Goal: Task Accomplishment & Management: Complete application form

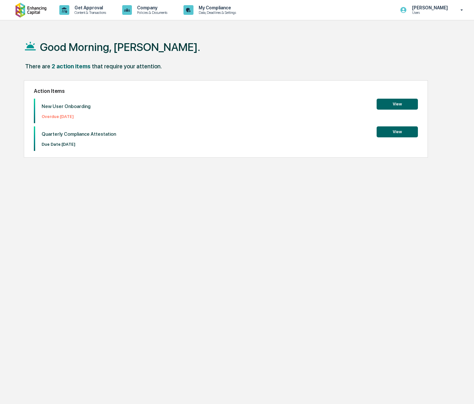
click at [62, 107] on p "New User Onboarding" at bounding box center [66, 107] width 49 height 6
click at [64, 121] on div "New User Onboarding Overdue: [DATE]" at bounding box center [62, 111] width 55 height 25
click at [390, 104] on button "View" at bounding box center [397, 104] width 41 height 11
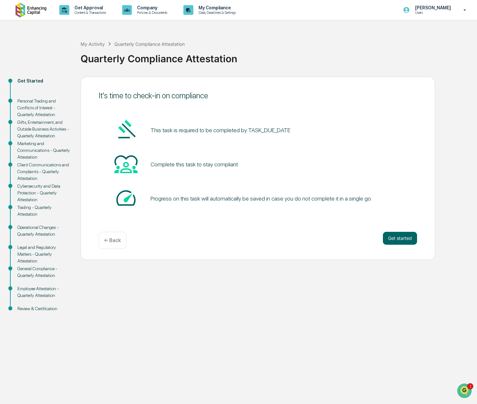
click at [271, 47] on div "My Activity Quarterly Compliance Attestation Quarterly Compliance Attestation" at bounding box center [278, 53] width 394 height 27
click at [415, 236] on button "Get started" at bounding box center [400, 238] width 34 height 13
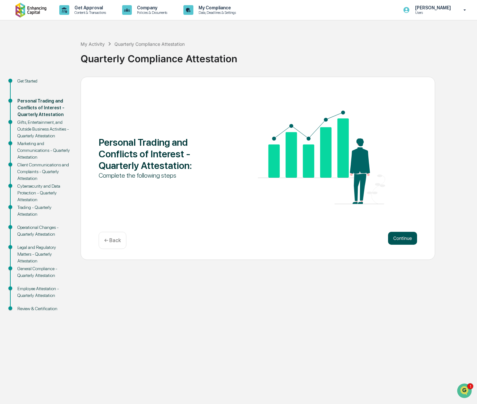
click at [412, 239] on button "Continue" at bounding box center [402, 238] width 29 height 13
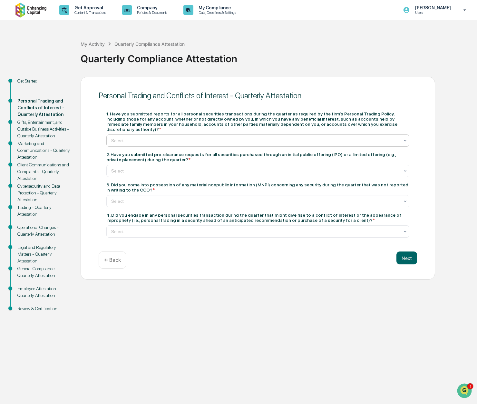
click at [152, 137] on div at bounding box center [255, 140] width 288 height 6
click at [150, 154] on div "Yes" at bounding box center [258, 151] width 303 height 13
click at [149, 168] on div at bounding box center [255, 171] width 288 height 6
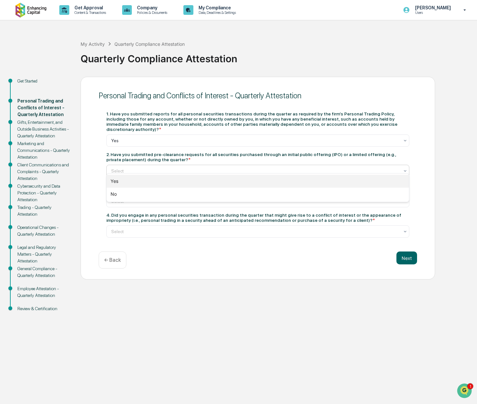
click at [136, 183] on div "Yes" at bounding box center [258, 181] width 303 height 13
click at [134, 198] on div at bounding box center [255, 201] width 288 height 6
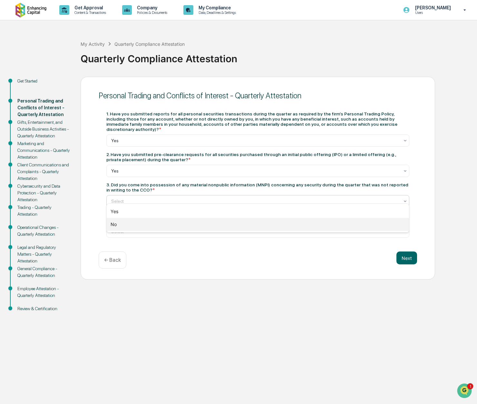
click at [121, 222] on div "No" at bounding box center [258, 224] width 303 height 13
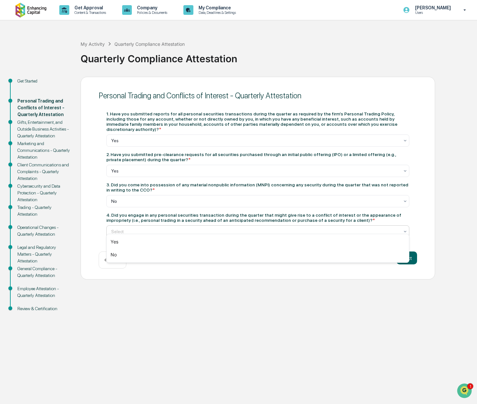
click at [154, 228] on div at bounding box center [255, 231] width 288 height 6
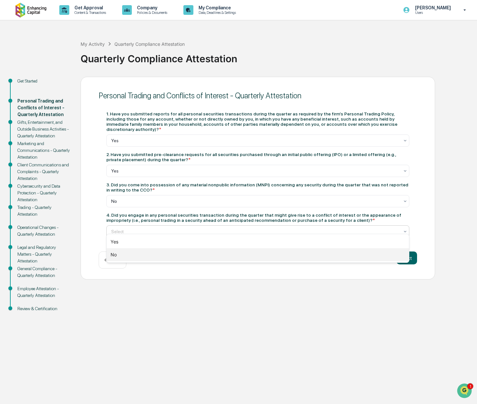
click at [145, 253] on div "No" at bounding box center [258, 254] width 303 height 13
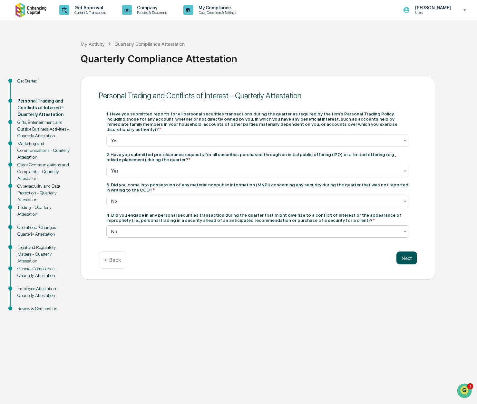
click at [405, 253] on button "Next" at bounding box center [407, 258] width 21 height 13
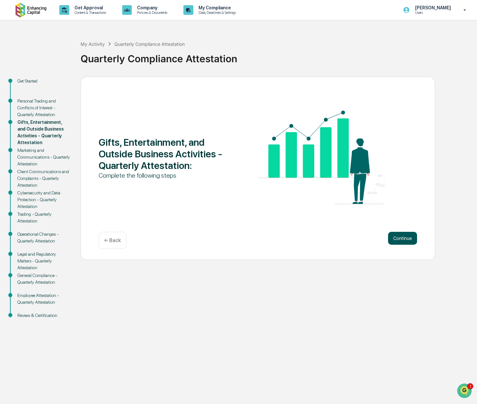
click at [401, 244] on button "Continue" at bounding box center [402, 238] width 29 height 13
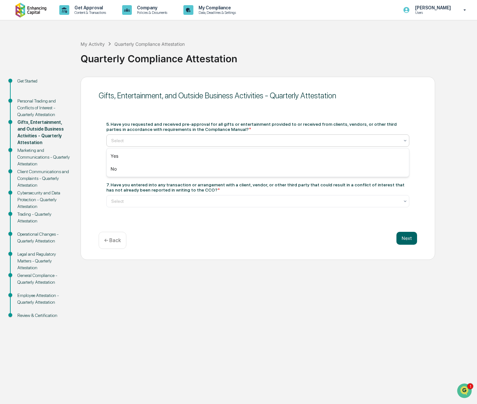
click at [163, 142] on div at bounding box center [255, 140] width 288 height 6
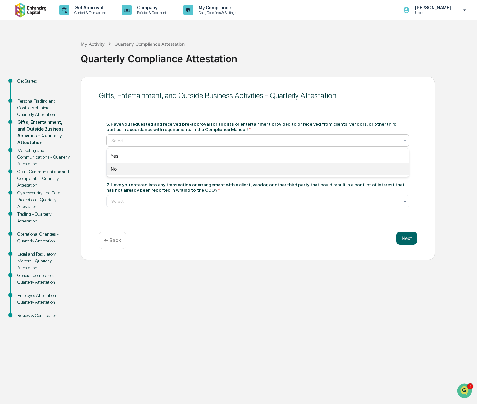
click at [140, 170] on div "No" at bounding box center [258, 169] width 303 height 13
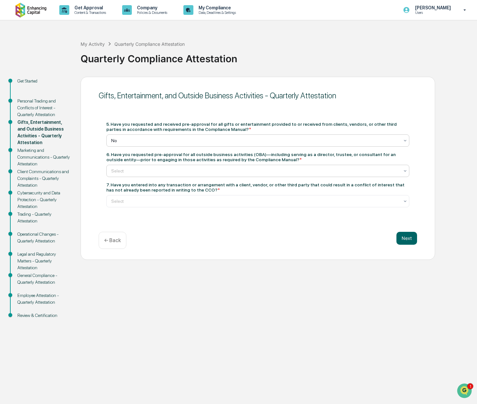
click at [134, 173] on div at bounding box center [255, 171] width 288 height 6
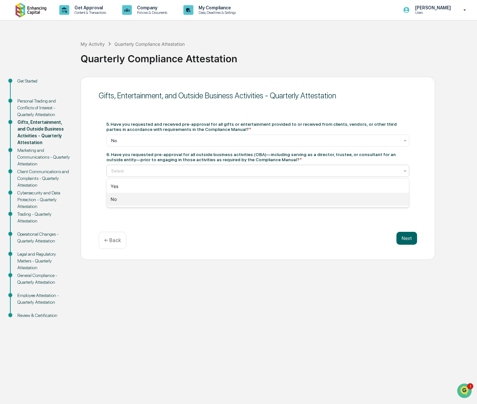
click at [131, 203] on div "No" at bounding box center [258, 199] width 303 height 13
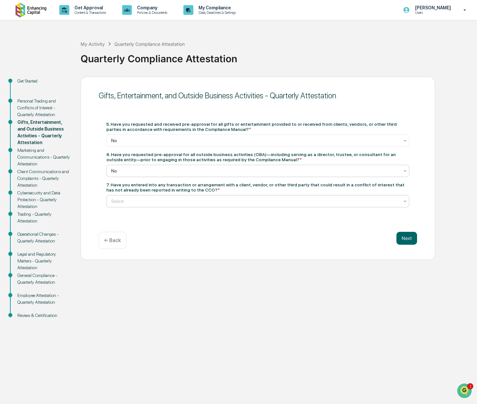
click at [134, 205] on div "Select" at bounding box center [255, 201] width 295 height 9
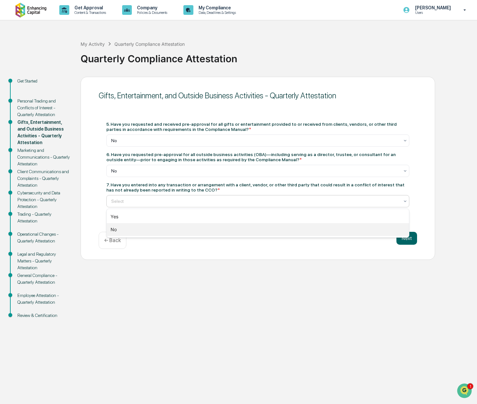
click at [145, 232] on div "No" at bounding box center [258, 229] width 303 height 13
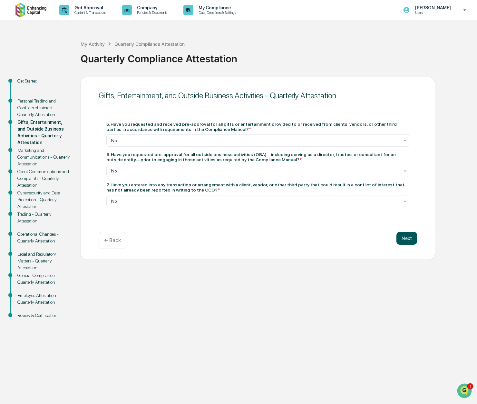
click at [414, 235] on button "Next" at bounding box center [407, 238] width 21 height 13
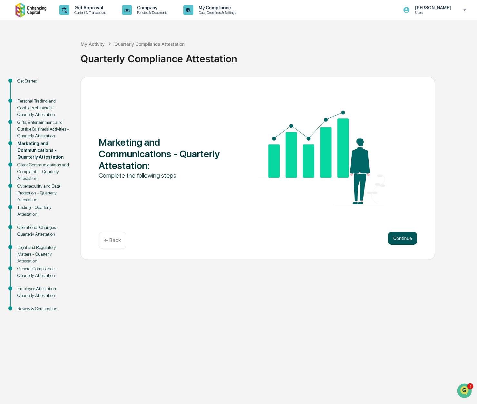
click at [414, 236] on button "Continue" at bounding box center [402, 238] width 29 height 13
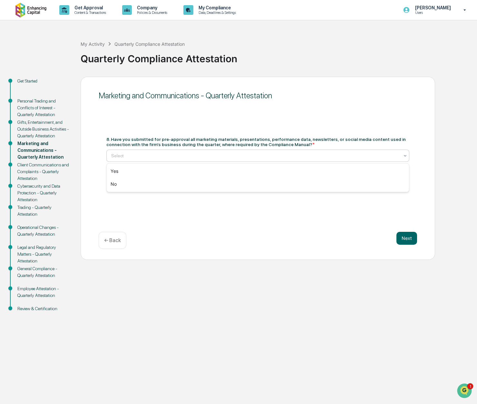
click at [181, 159] on div "Select" at bounding box center [255, 155] width 295 height 9
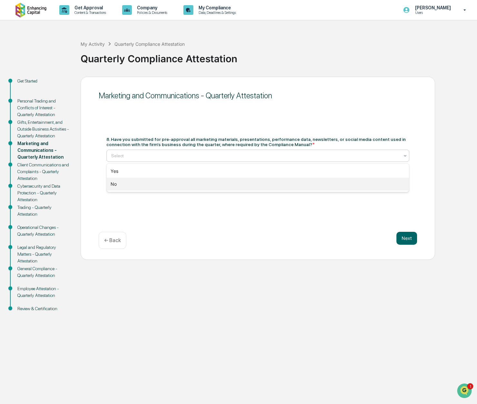
click at [160, 185] on div "No" at bounding box center [258, 184] width 303 height 13
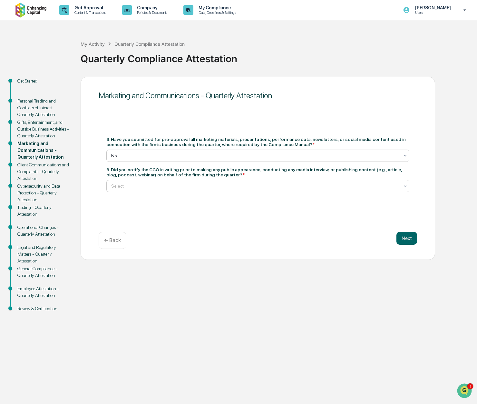
click at [141, 190] on div "Select" at bounding box center [255, 186] width 295 height 9
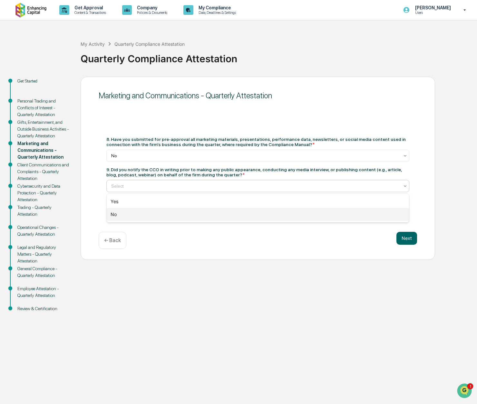
click at [135, 217] on div "No" at bounding box center [258, 214] width 303 height 13
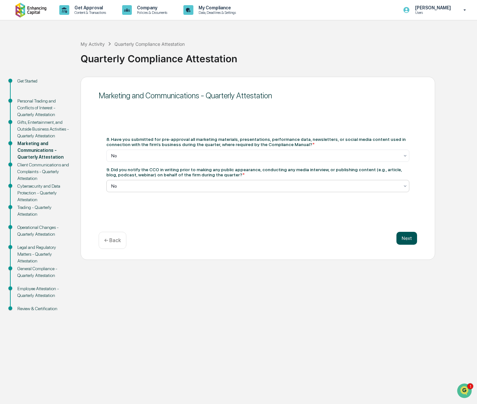
click at [407, 243] on button "Next" at bounding box center [407, 238] width 21 height 13
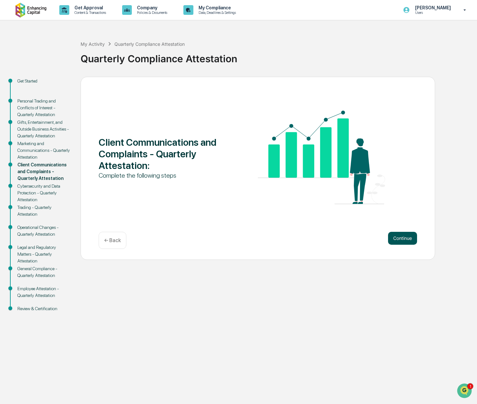
click at [412, 239] on button "Continue" at bounding box center [402, 238] width 29 height 13
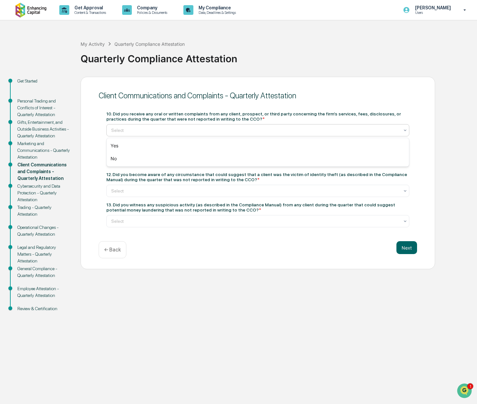
click at [154, 131] on div at bounding box center [255, 130] width 288 height 6
click at [148, 162] on div "No" at bounding box center [258, 158] width 303 height 13
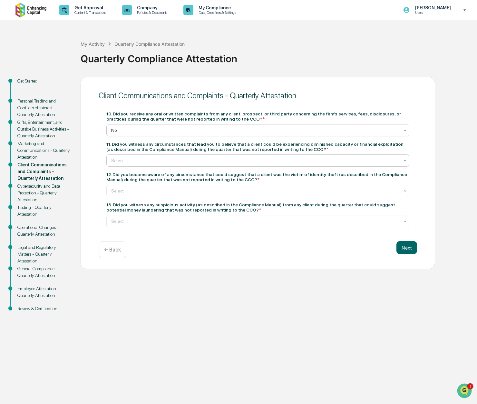
click at [147, 160] on div at bounding box center [255, 160] width 288 height 6
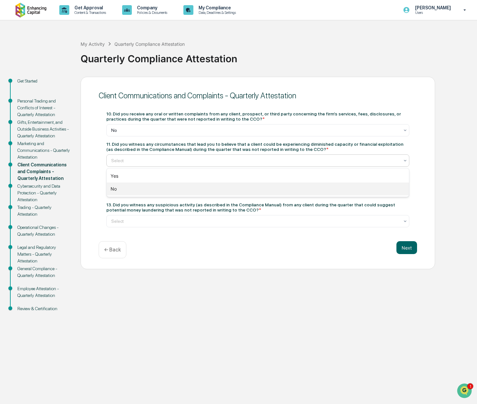
click at [144, 188] on div "No" at bounding box center [258, 189] width 303 height 13
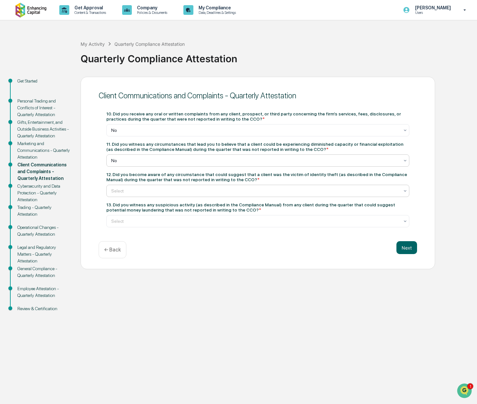
click at [145, 192] on div at bounding box center [255, 191] width 288 height 6
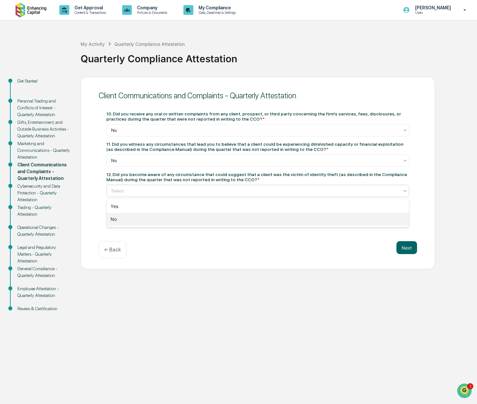
click at [148, 216] on div "No" at bounding box center [258, 219] width 303 height 13
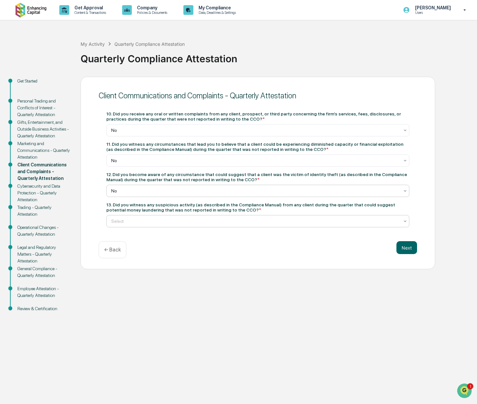
click at [148, 221] on div at bounding box center [255, 221] width 288 height 6
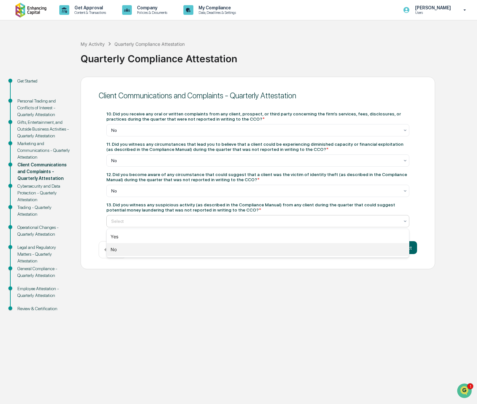
click at [146, 249] on div "No" at bounding box center [258, 249] width 303 height 13
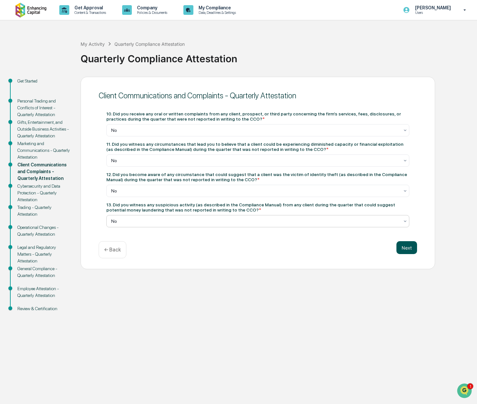
click at [406, 246] on button "Next" at bounding box center [407, 247] width 21 height 13
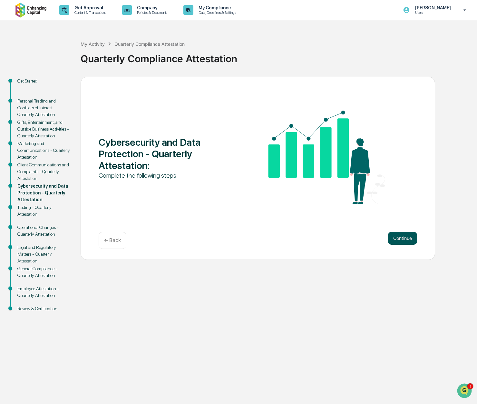
click at [410, 240] on button "Continue" at bounding box center [402, 238] width 29 height 13
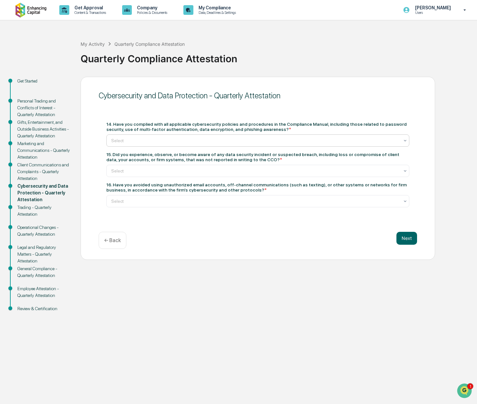
click at [166, 144] on div "Select" at bounding box center [255, 140] width 295 height 9
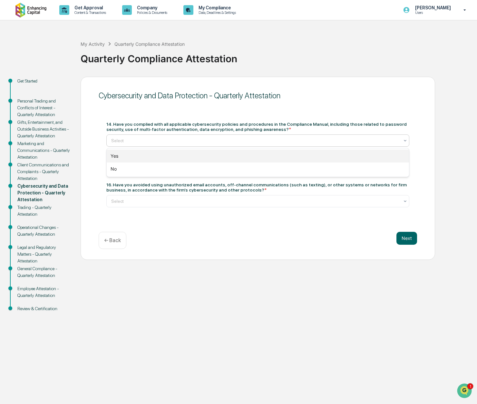
click at [143, 159] on div "Yes" at bounding box center [258, 156] width 303 height 13
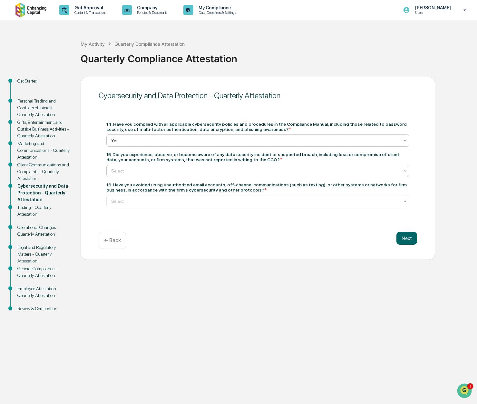
click at [145, 174] on div "Select" at bounding box center [255, 170] width 295 height 9
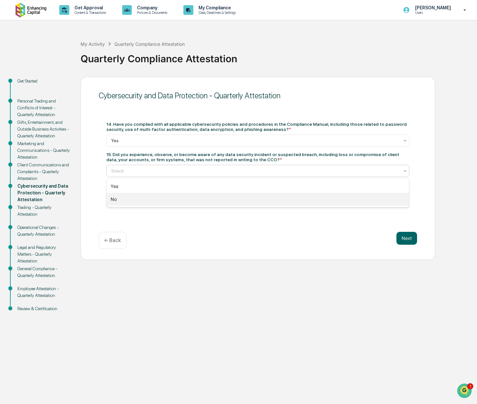
click at [138, 197] on div "No" at bounding box center [258, 199] width 303 height 13
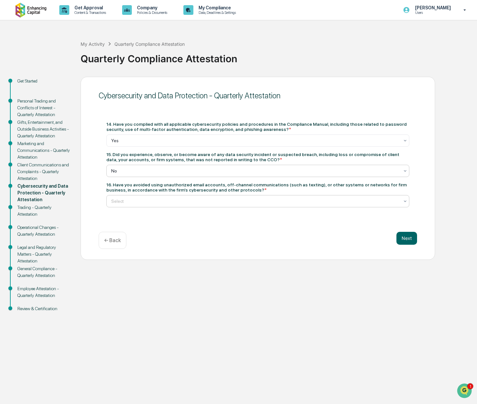
click at [144, 205] on div "Select" at bounding box center [255, 201] width 295 height 9
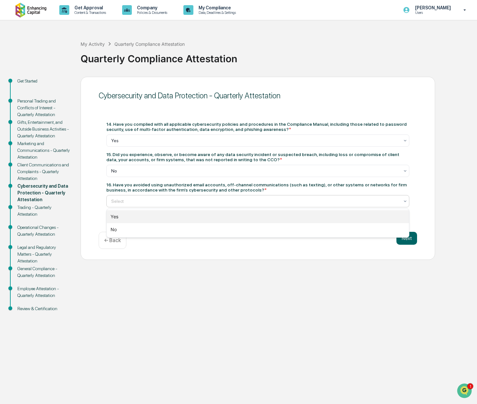
click at [144, 218] on div "Yes" at bounding box center [258, 216] width 303 height 13
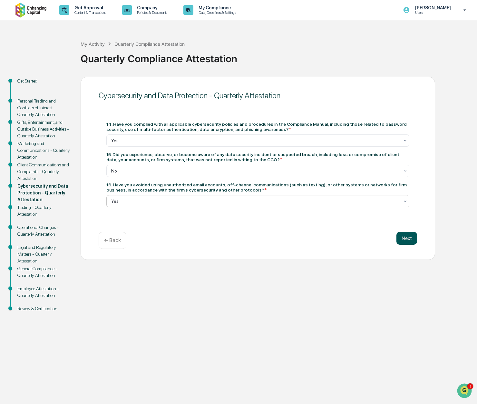
click at [409, 237] on button "Next" at bounding box center [407, 238] width 21 height 13
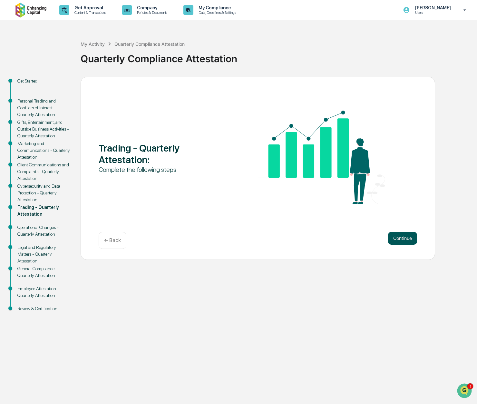
click at [395, 239] on button "Continue" at bounding box center [402, 238] width 29 height 13
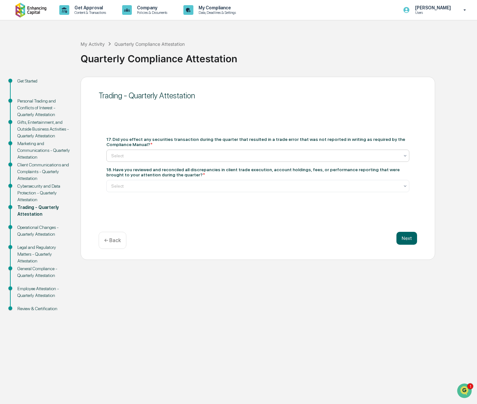
click at [163, 158] on div at bounding box center [255, 156] width 288 height 6
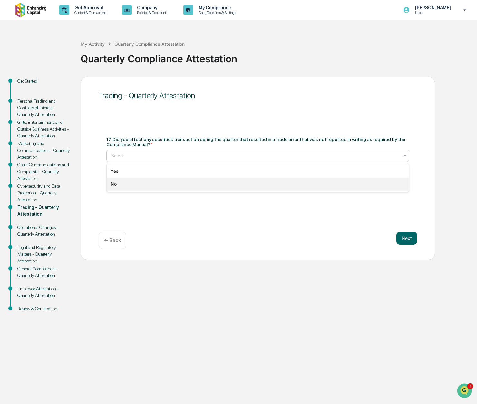
click at [130, 189] on div "No" at bounding box center [258, 184] width 303 height 13
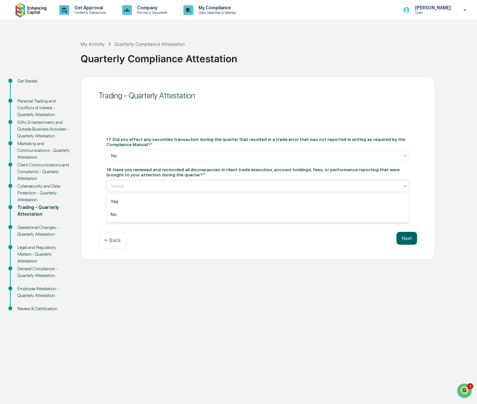
click at [145, 188] on div at bounding box center [255, 186] width 288 height 6
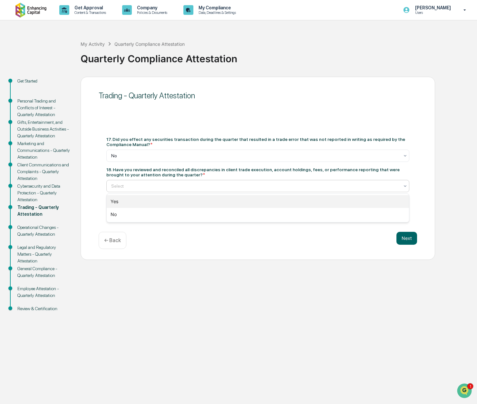
click at [135, 202] on div "Yes" at bounding box center [258, 201] width 303 height 13
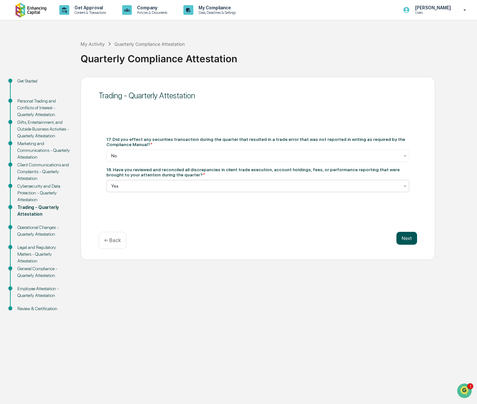
click at [403, 238] on button "Next" at bounding box center [407, 238] width 21 height 13
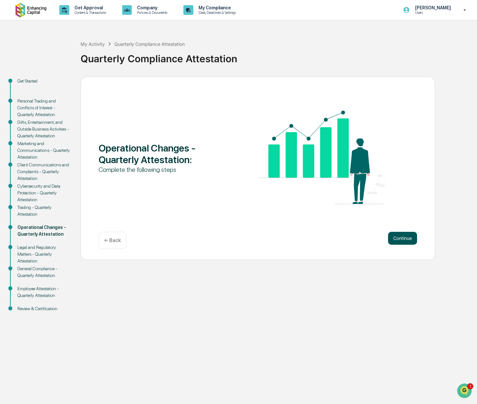
click at [401, 236] on button "Continue" at bounding box center [402, 238] width 29 height 13
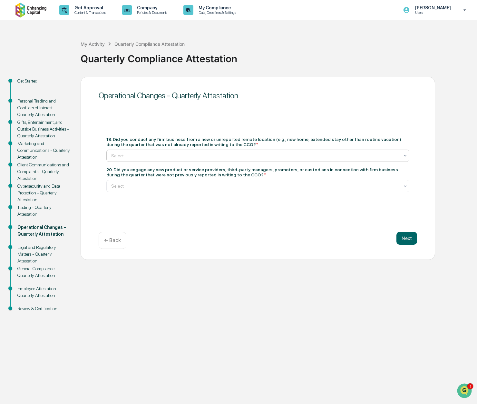
click at [184, 158] on div at bounding box center [255, 156] width 288 height 6
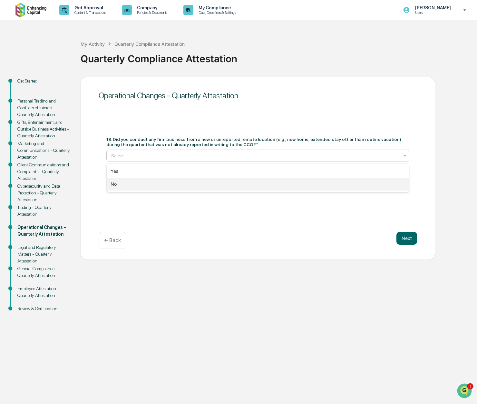
click at [165, 185] on div "No" at bounding box center [258, 184] width 303 height 13
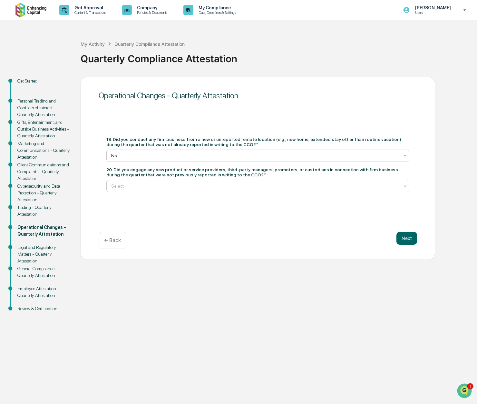
click at [151, 190] on div "Select" at bounding box center [255, 186] width 295 height 9
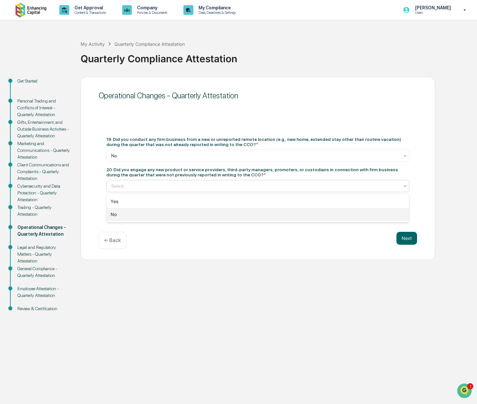
click at [140, 220] on div "No" at bounding box center [258, 214] width 303 height 13
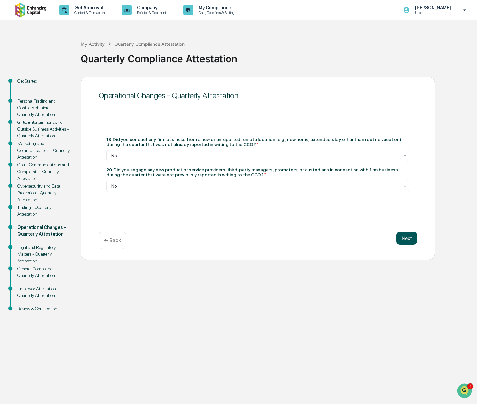
click at [409, 244] on button "Next" at bounding box center [407, 238] width 21 height 13
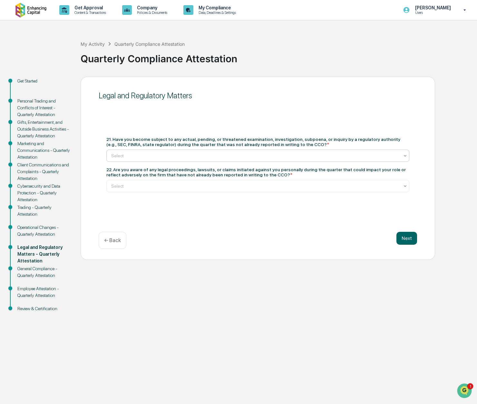
click at [188, 160] on div "Select" at bounding box center [257, 156] width 303 height 12
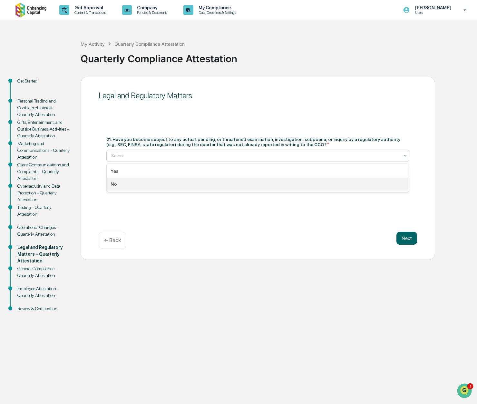
click at [172, 188] on div "No" at bounding box center [258, 184] width 303 height 13
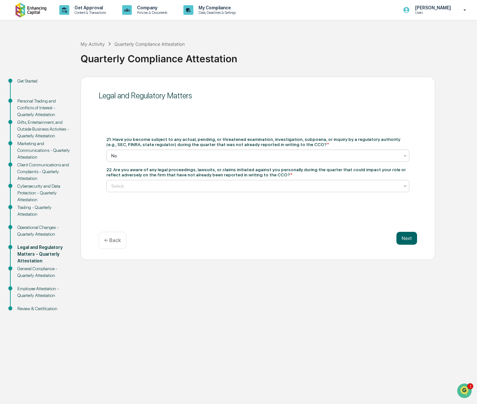
click at [169, 188] on div at bounding box center [255, 186] width 288 height 6
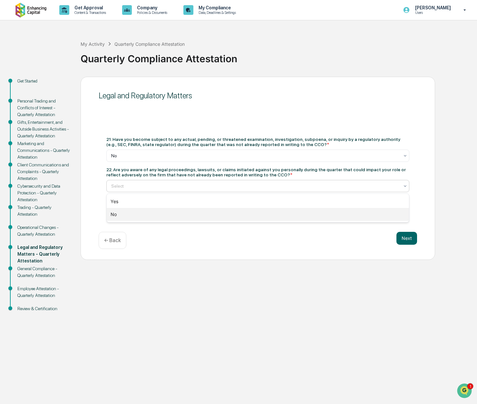
click at [154, 214] on div "No" at bounding box center [258, 214] width 303 height 13
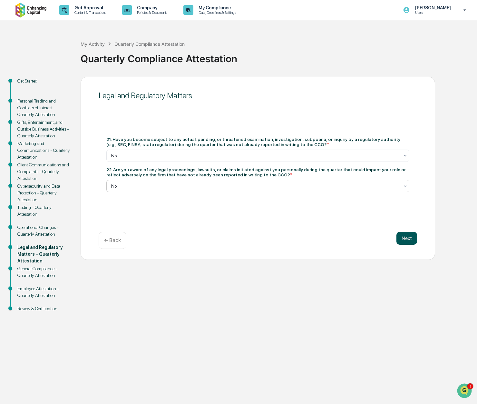
click at [412, 239] on button "Next" at bounding box center [407, 238] width 21 height 13
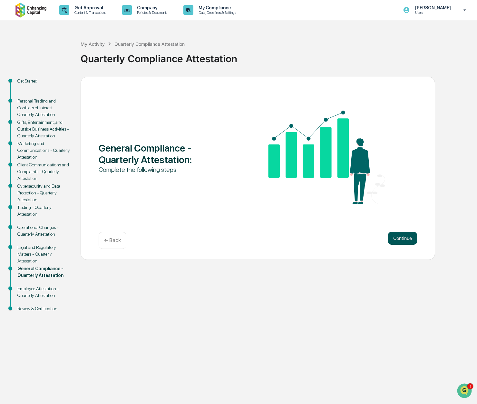
click at [403, 239] on button "Continue" at bounding box center [402, 238] width 29 height 13
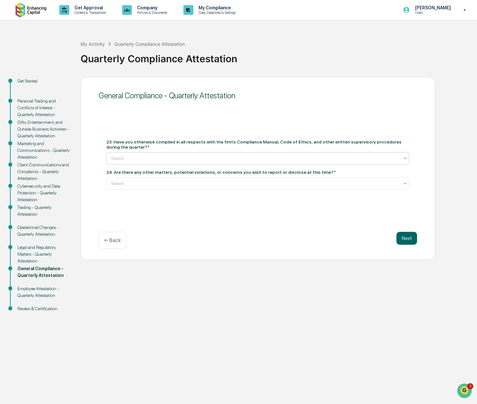
click at [144, 162] on div "Select" at bounding box center [255, 158] width 295 height 9
click at [153, 178] on div "Yes" at bounding box center [258, 173] width 303 height 13
click at [151, 186] on div at bounding box center [255, 183] width 288 height 6
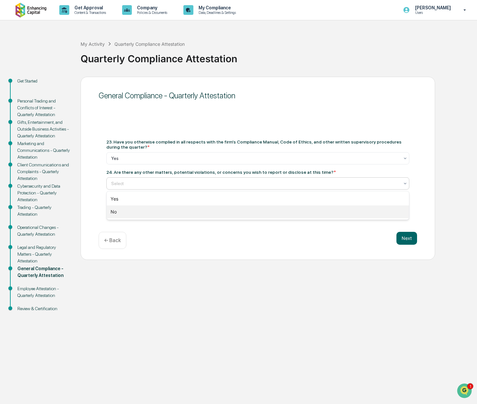
click at [135, 214] on div "No" at bounding box center [258, 212] width 303 height 13
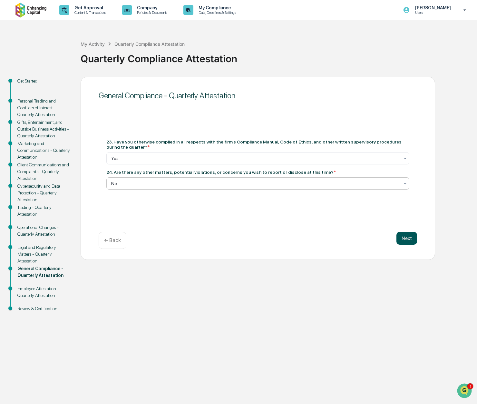
click at [405, 240] on button "Next" at bounding box center [407, 238] width 21 height 13
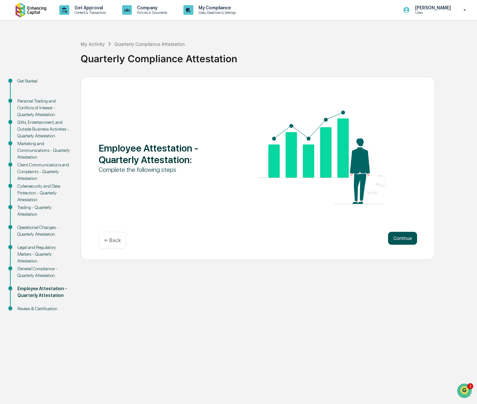
click at [401, 241] on button "Continue" at bounding box center [402, 238] width 29 height 13
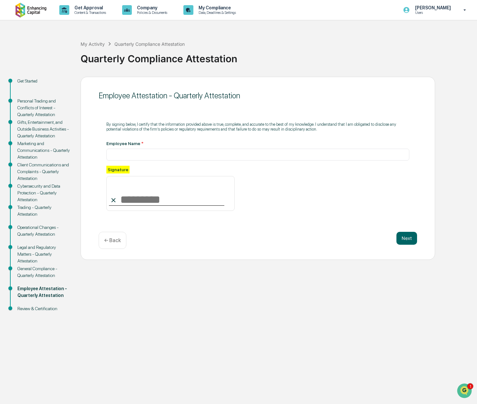
click at [37, 102] on div "Personal Trading and Conflicts of Interest - Quarterly Attestation" at bounding box center [43, 108] width 53 height 20
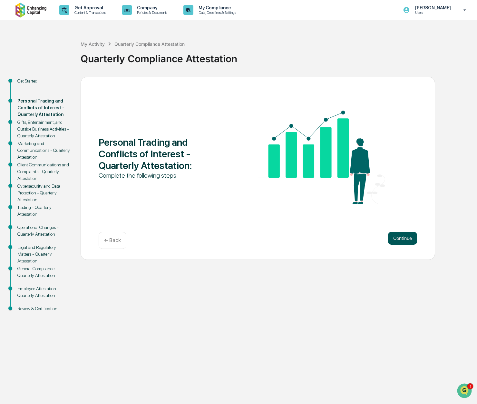
click at [412, 237] on button "Continue" at bounding box center [402, 238] width 29 height 13
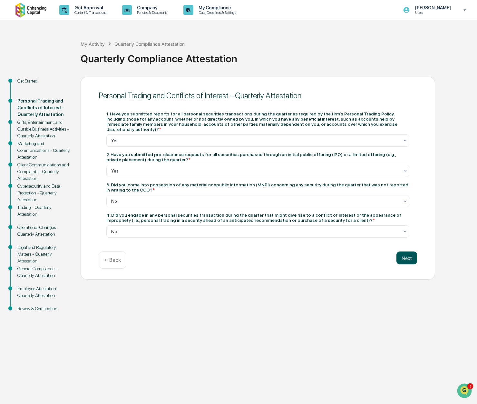
click at [412, 254] on button "Next" at bounding box center [407, 258] width 21 height 13
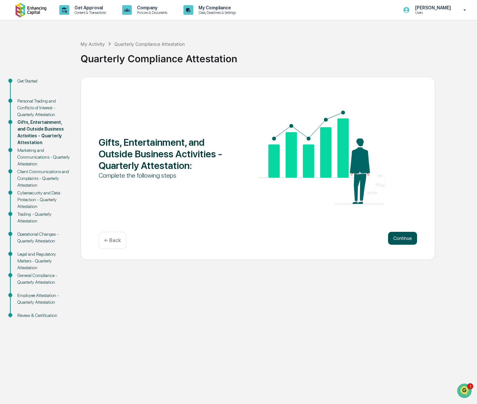
click at [401, 241] on button "Continue" at bounding box center [402, 238] width 29 height 13
